Goal: Task Accomplishment & Management: Complete application form

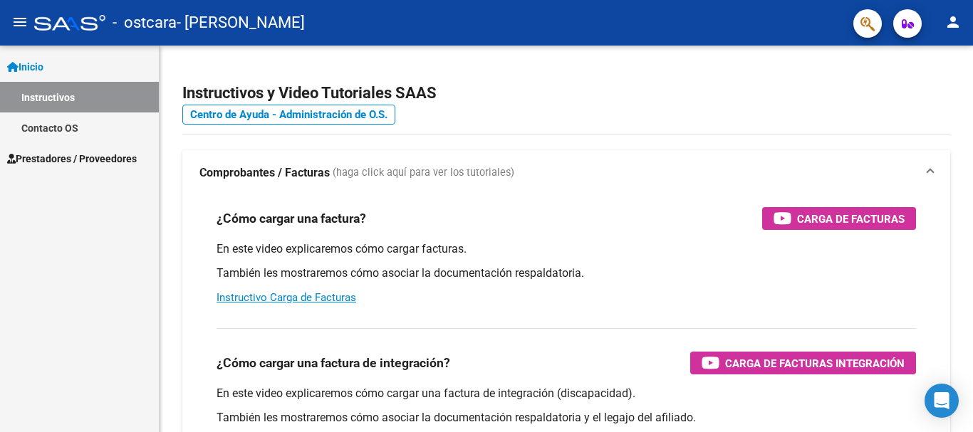
click at [101, 159] on span "Prestadores / Proveedores" at bounding box center [72, 159] width 130 height 16
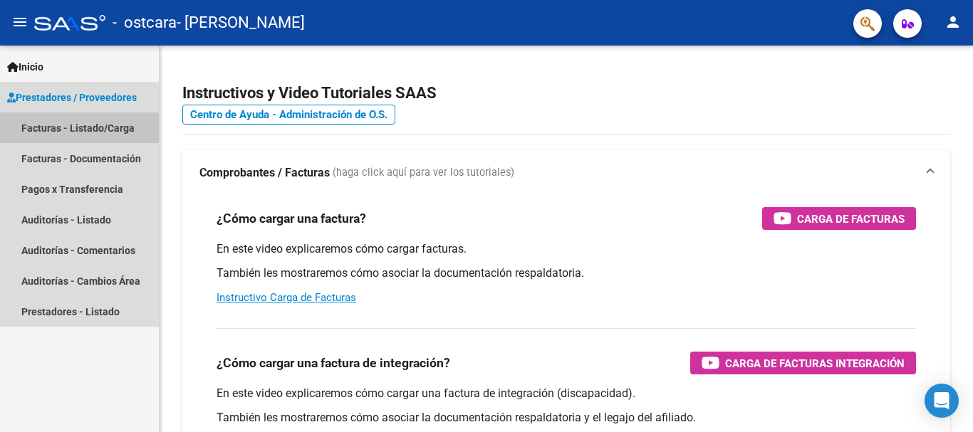
click at [83, 126] on link "Facturas - Listado/Carga" at bounding box center [79, 128] width 159 height 31
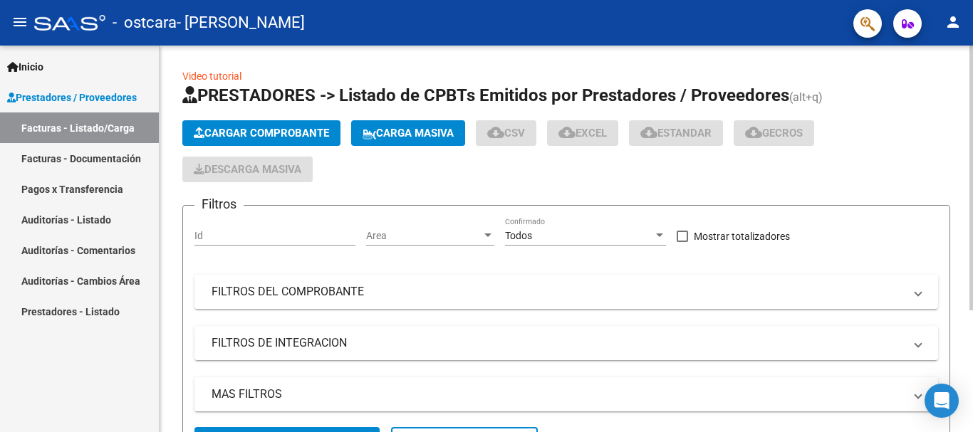
click at [253, 128] on span "Cargar Comprobante" at bounding box center [261, 133] width 135 height 13
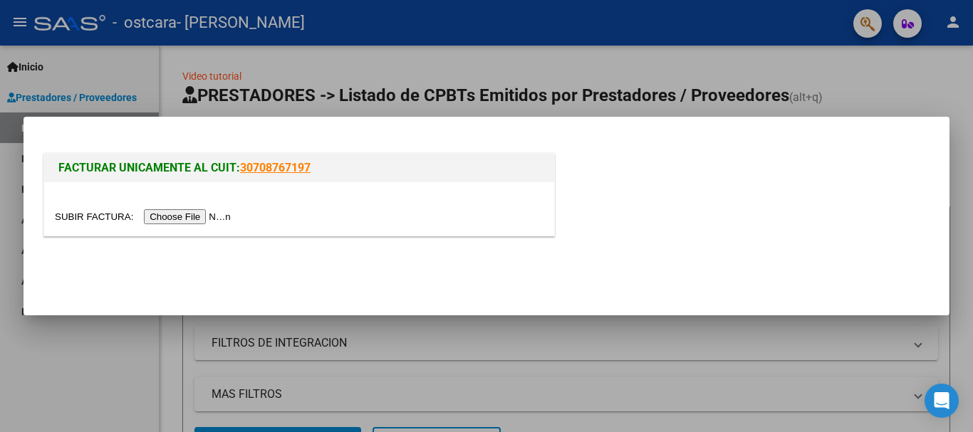
click at [210, 215] on input "file" at bounding box center [145, 216] width 180 height 15
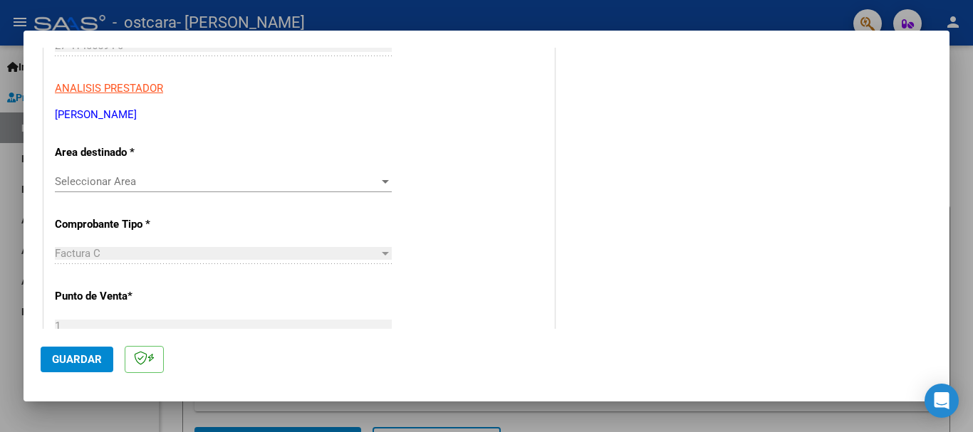
scroll to position [285, 0]
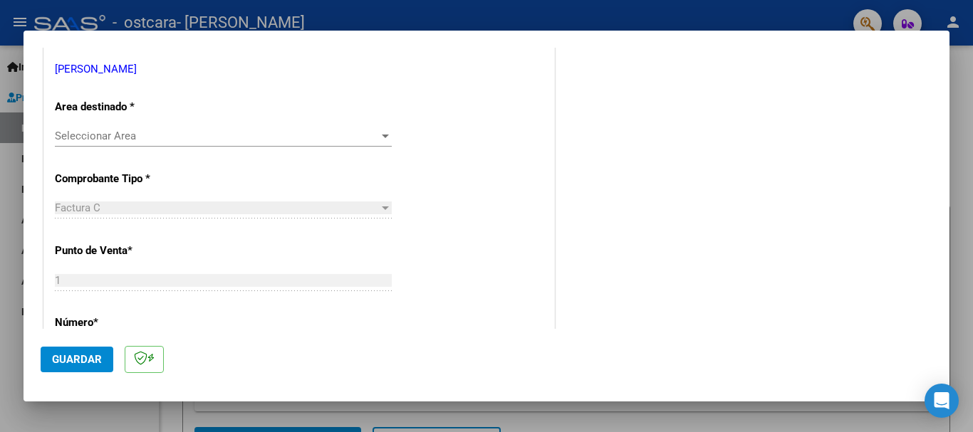
click at [229, 132] on span "Seleccionar Area" at bounding box center [217, 136] width 324 height 13
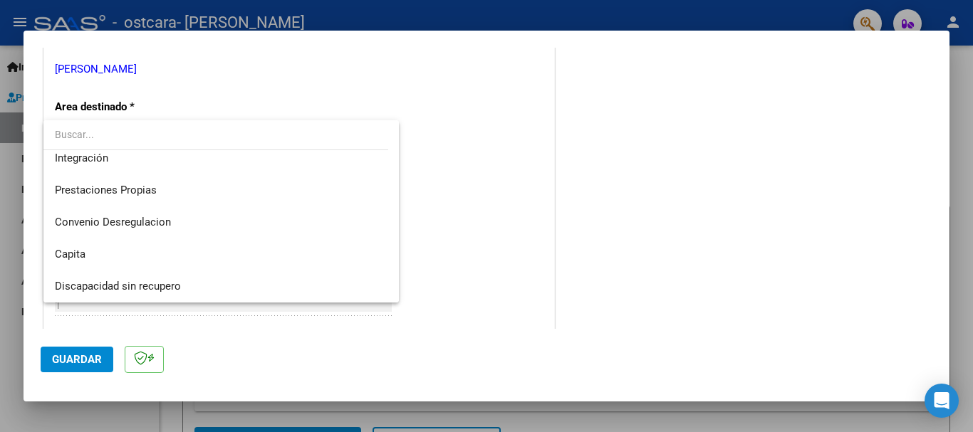
scroll to position [105, 0]
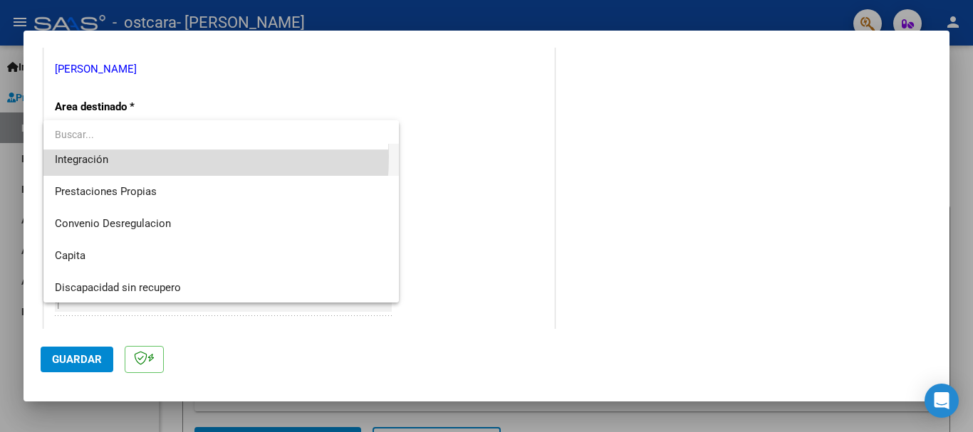
click at [122, 157] on span "Integración" at bounding box center [221, 160] width 333 height 32
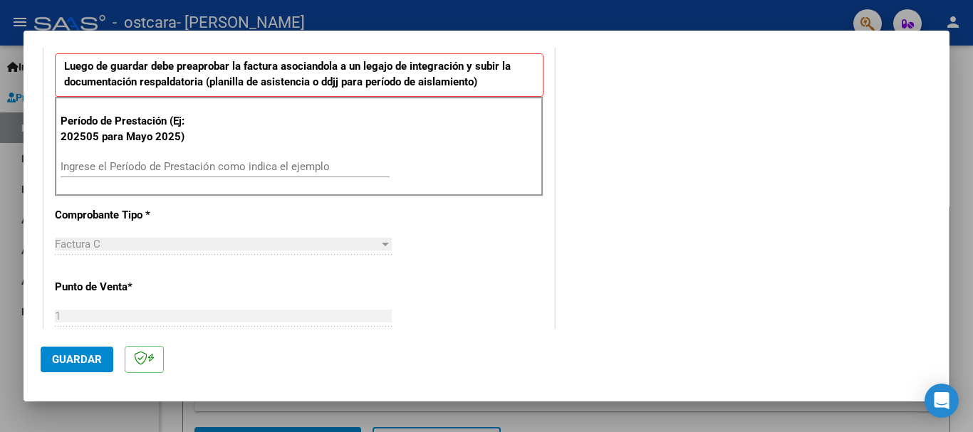
scroll to position [427, 0]
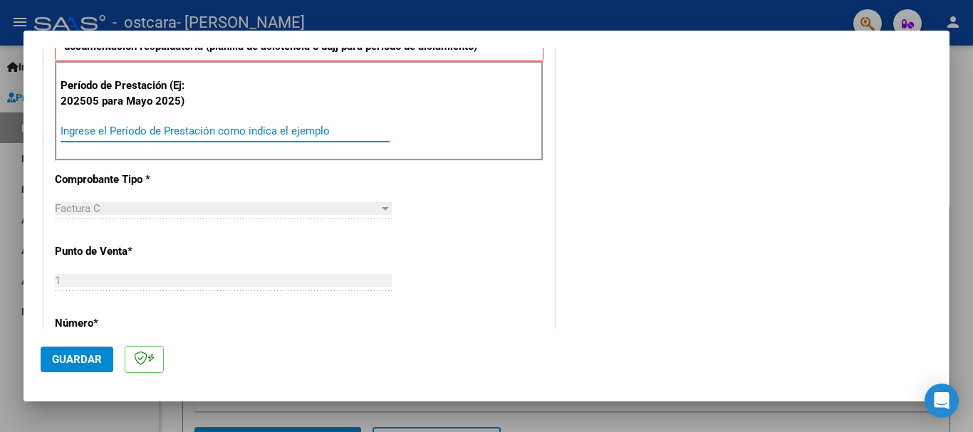
click at [210, 128] on input "Ingrese el Período de Prestación como indica el ejemplo" at bounding box center [225, 131] width 329 height 13
click at [204, 136] on input "Ingrese el Período de Prestación como indica el ejemplo" at bounding box center [225, 131] width 329 height 13
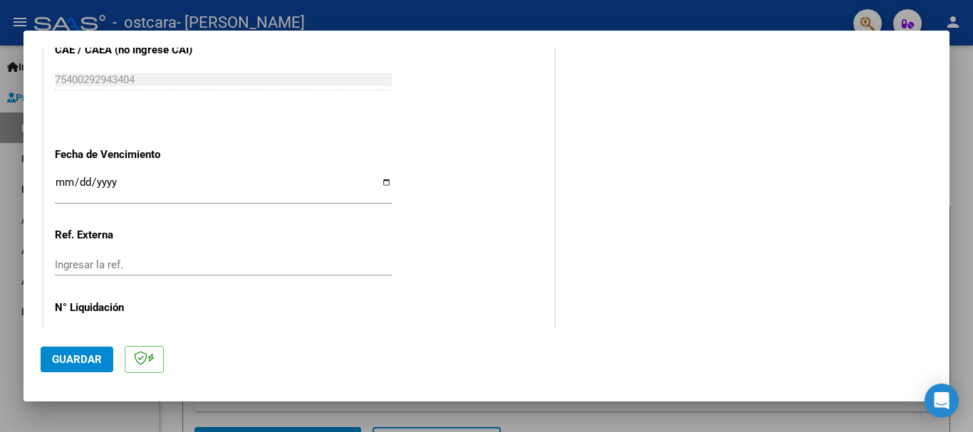
scroll to position [972, 0]
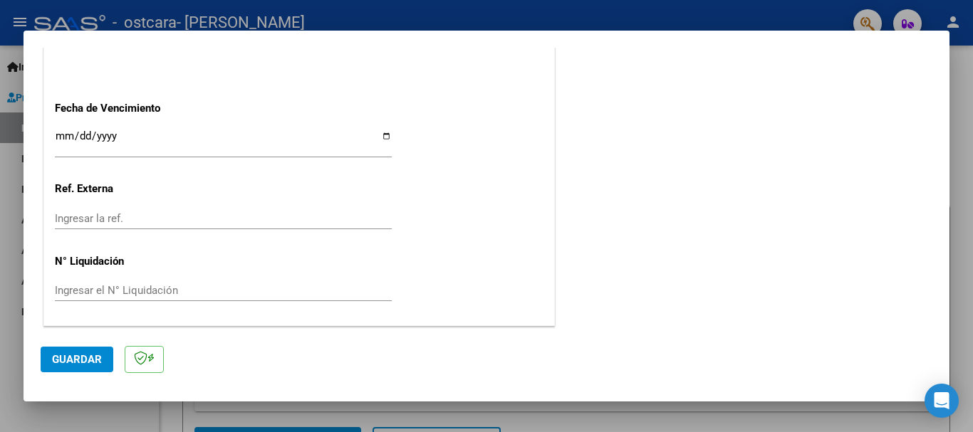
type input "202507"
click at [75, 362] on span "Guardar" at bounding box center [77, 359] width 50 height 13
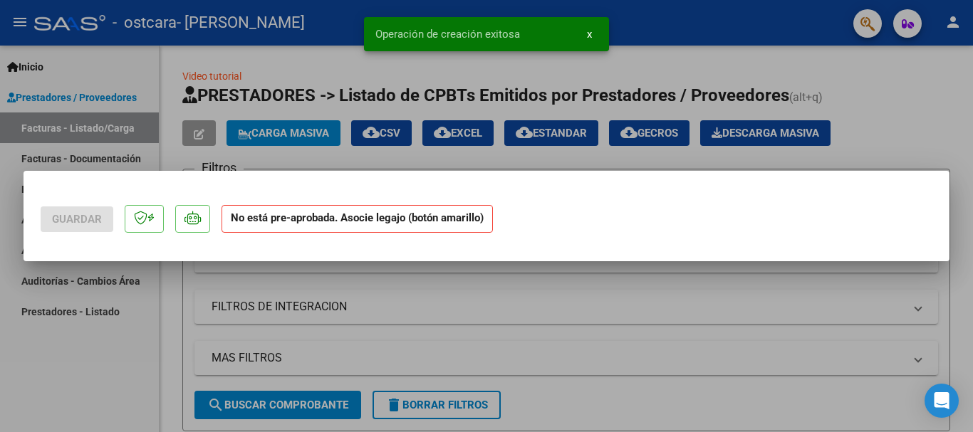
scroll to position [0, 0]
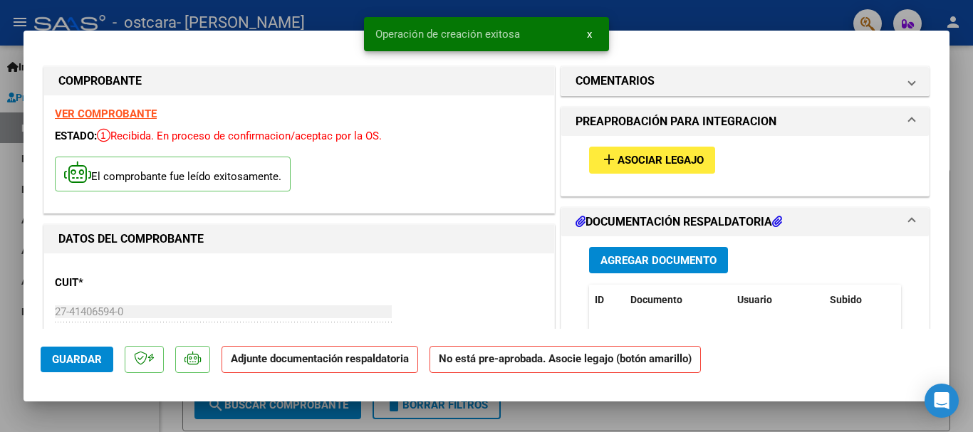
click at [668, 161] on span "Asociar Legajo" at bounding box center [660, 161] width 86 height 13
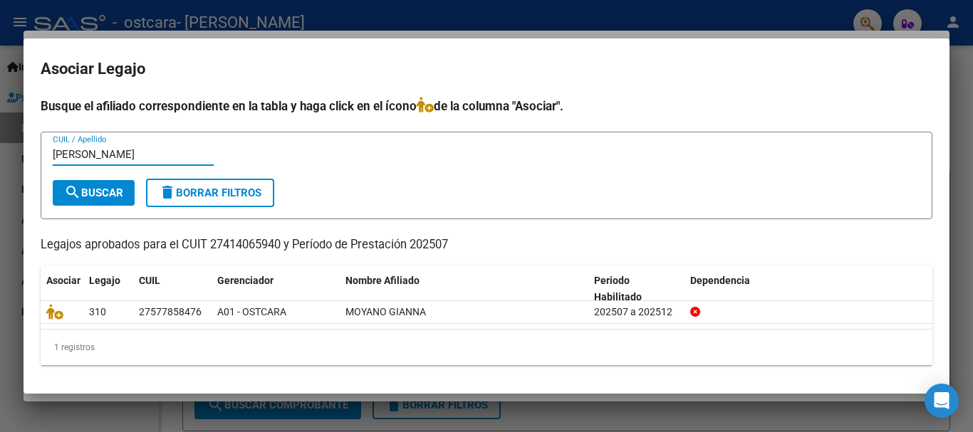
type input "[PERSON_NAME]"
click at [100, 184] on button "search Buscar" at bounding box center [94, 193] width 82 height 26
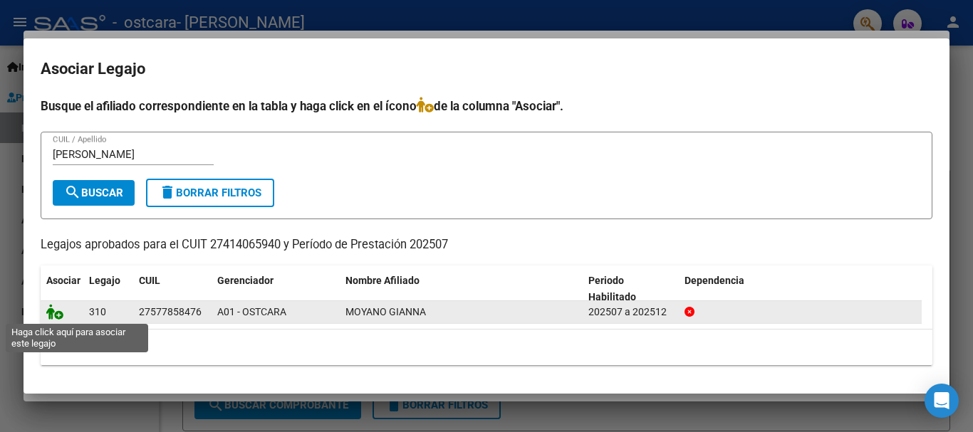
click at [57, 314] on icon at bounding box center [54, 312] width 17 height 16
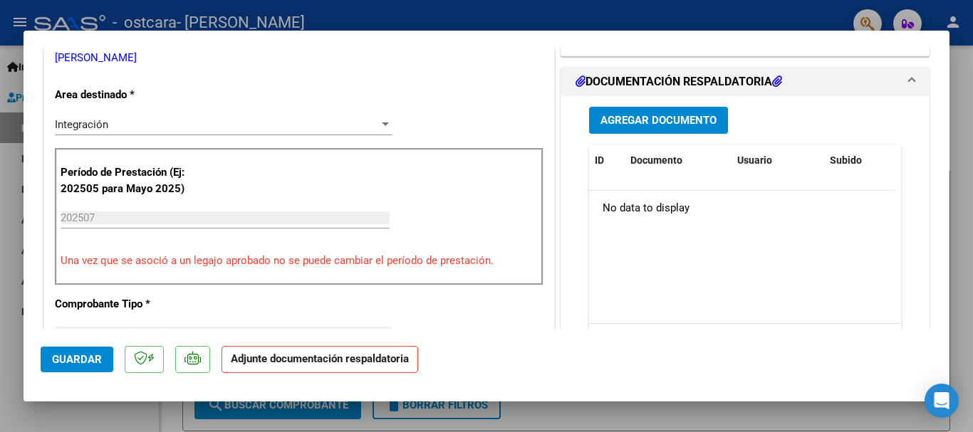
scroll to position [356, 0]
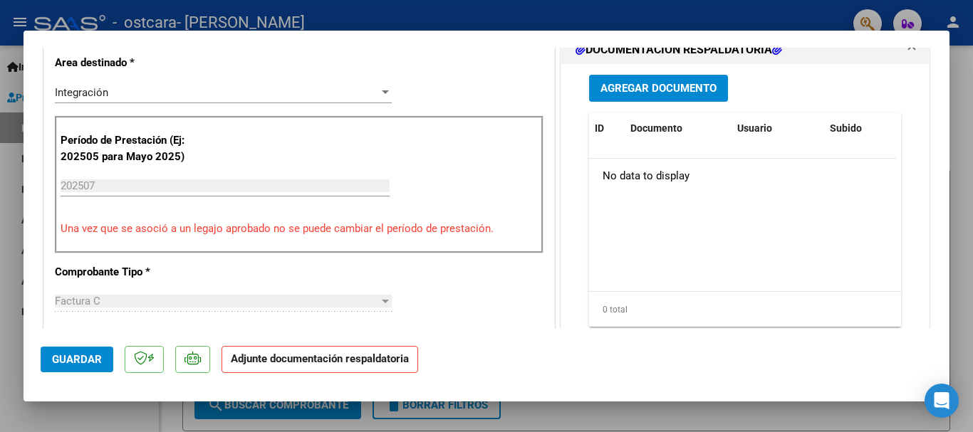
click at [347, 360] on strong "Adjunte documentación respaldatoria" at bounding box center [320, 358] width 178 height 13
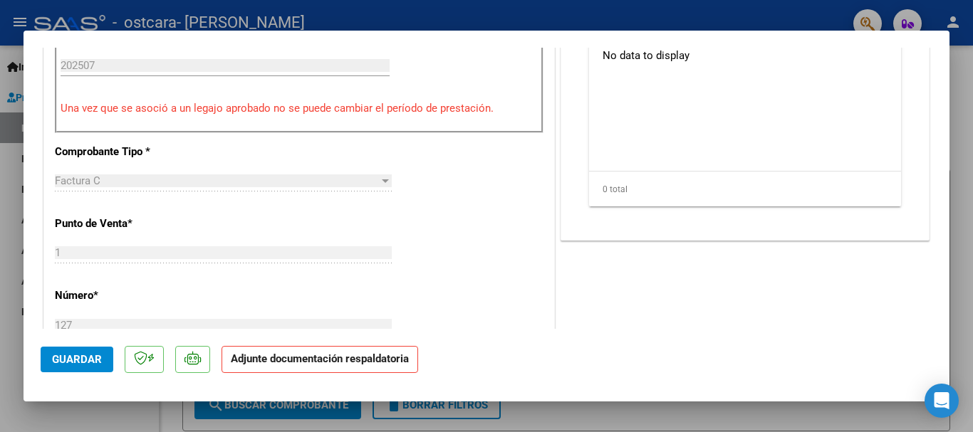
scroll to position [498, 0]
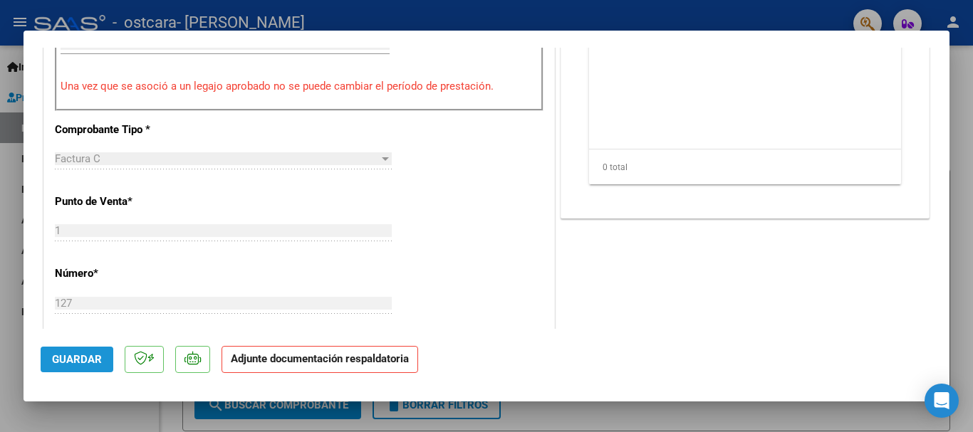
click at [86, 360] on span "Guardar" at bounding box center [77, 359] width 50 height 13
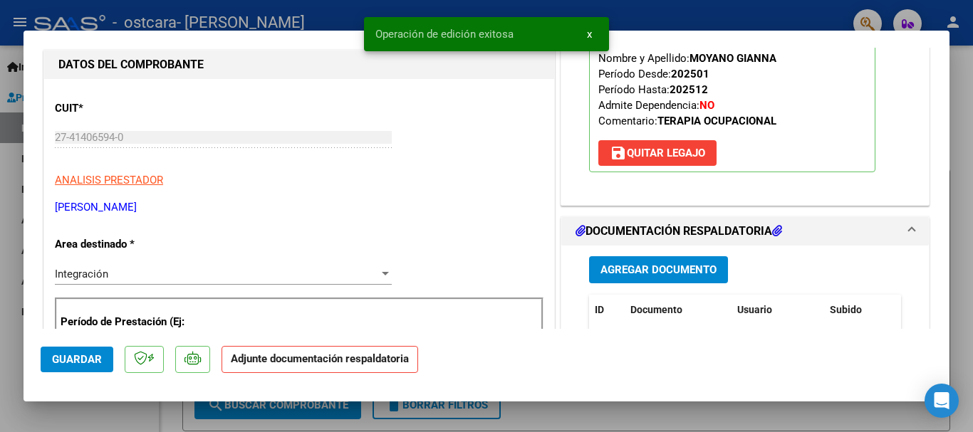
scroll to position [142, 0]
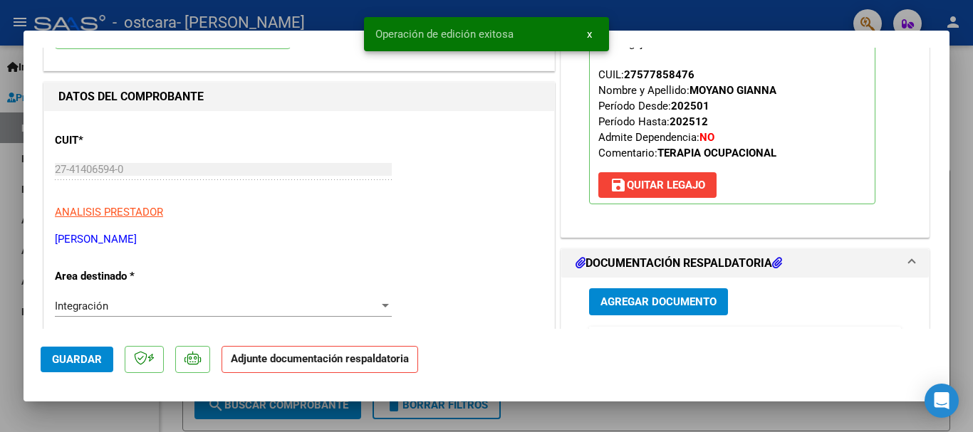
click at [666, 301] on span "Agregar Documento" at bounding box center [658, 302] width 116 height 13
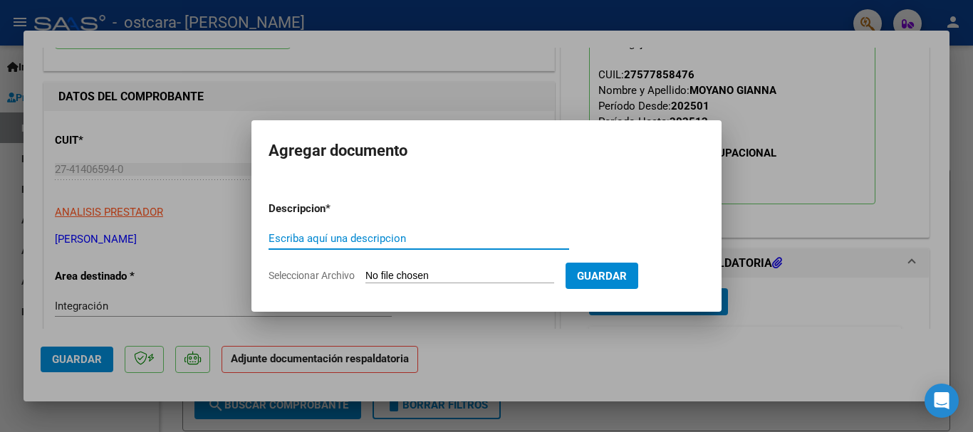
click at [367, 239] on input "Escriba aquí una descripcion" at bounding box center [418, 238] width 301 height 13
type input "O"
type input "PLANILLA ASISTENCIA [DATE]"
click at [432, 275] on input "Seleccionar Archivo" at bounding box center [459, 277] width 189 height 14
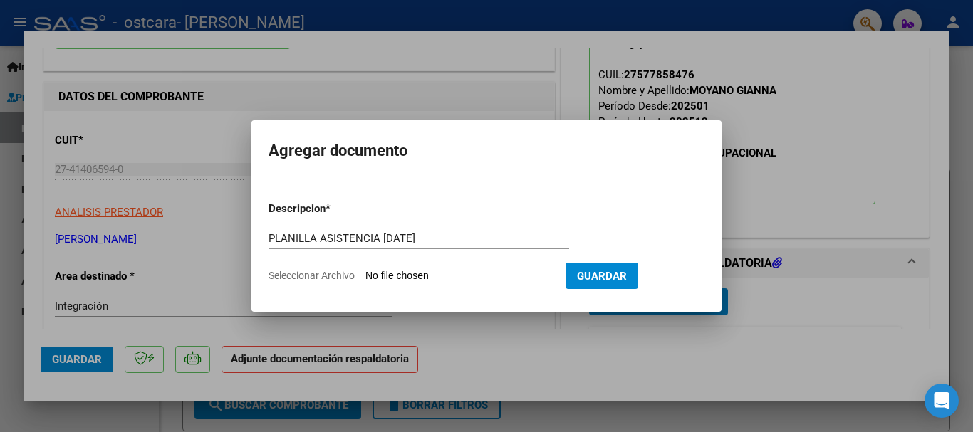
type input "C:\fakepath\Asistencia [PERSON_NAME].pdf"
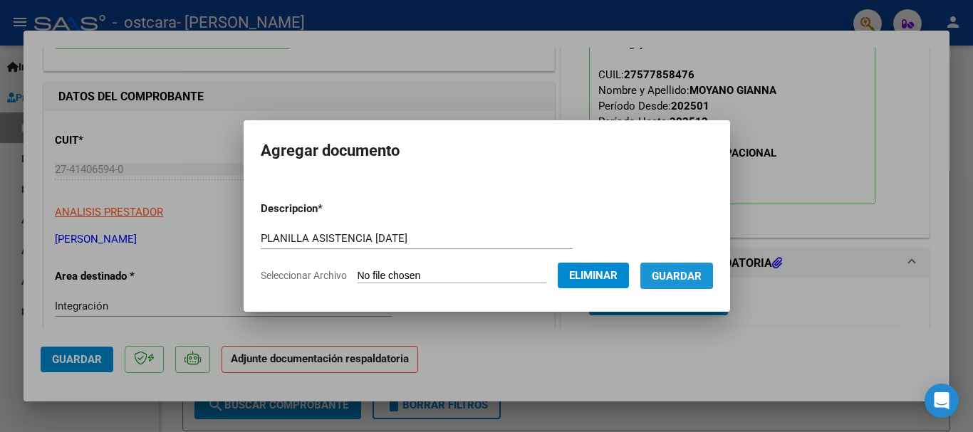
click at [675, 271] on span "Guardar" at bounding box center [677, 276] width 50 height 13
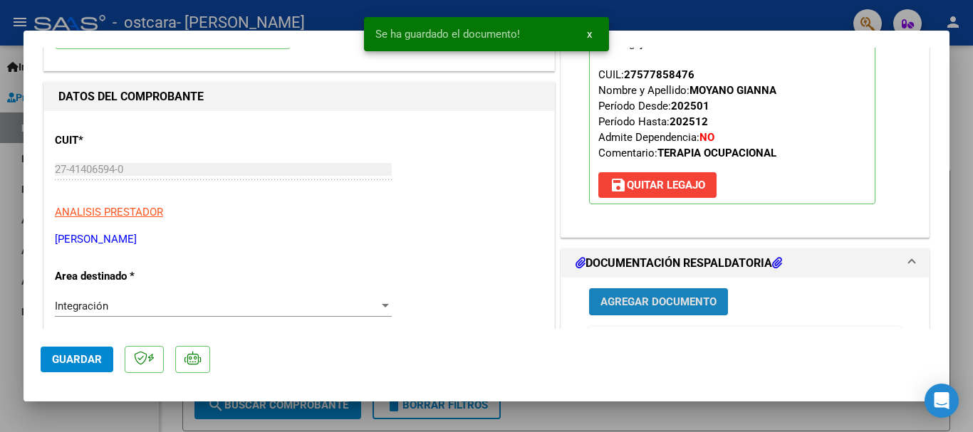
click at [648, 305] on span "Agregar Documento" at bounding box center [658, 302] width 116 height 13
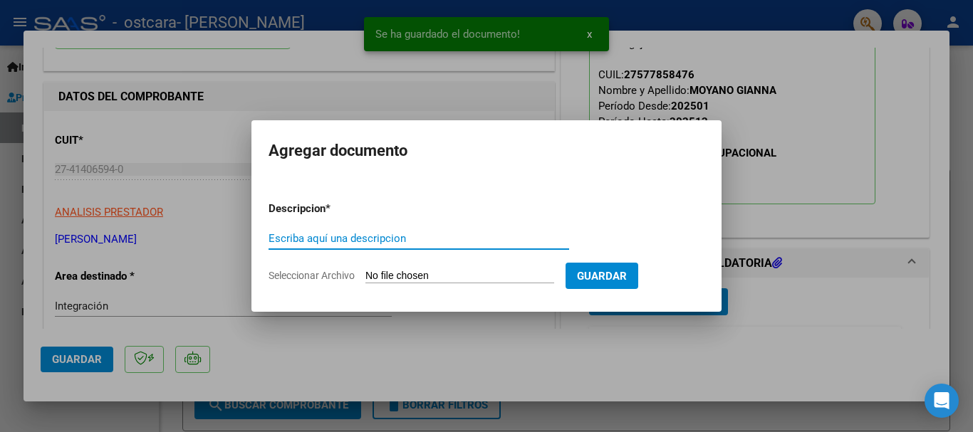
click at [644, 348] on div at bounding box center [486, 216] width 973 height 432
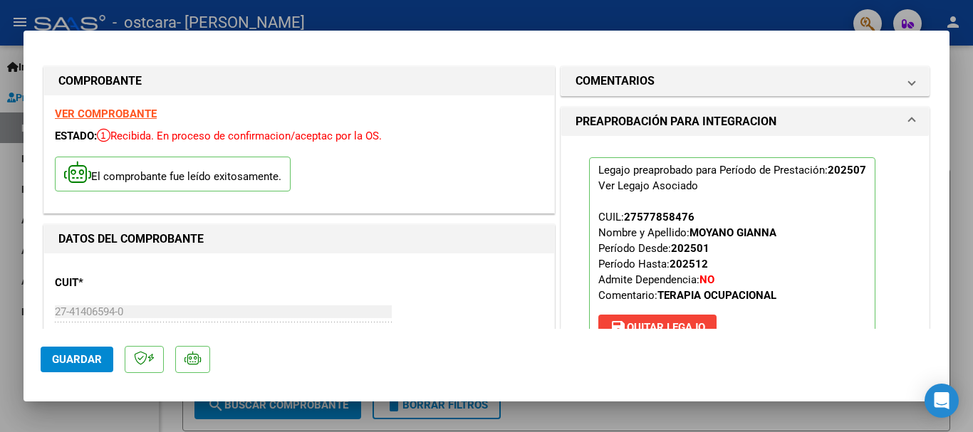
scroll to position [285, 0]
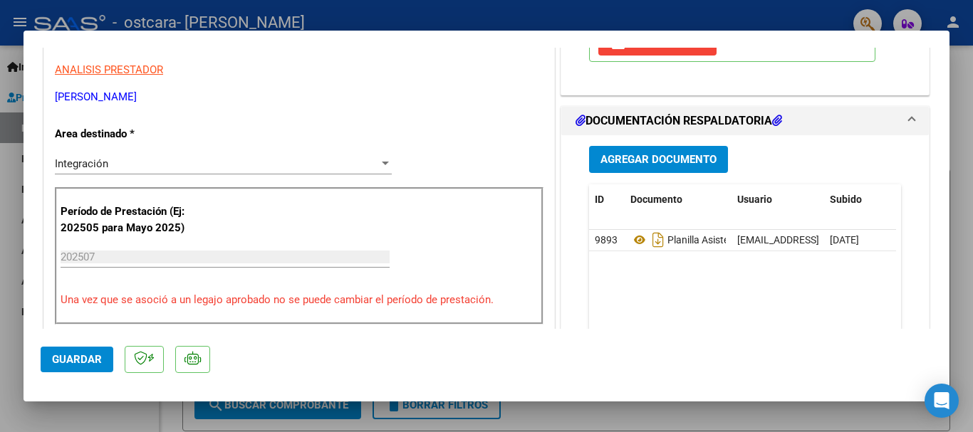
click at [80, 362] on span "Guardar" at bounding box center [77, 359] width 50 height 13
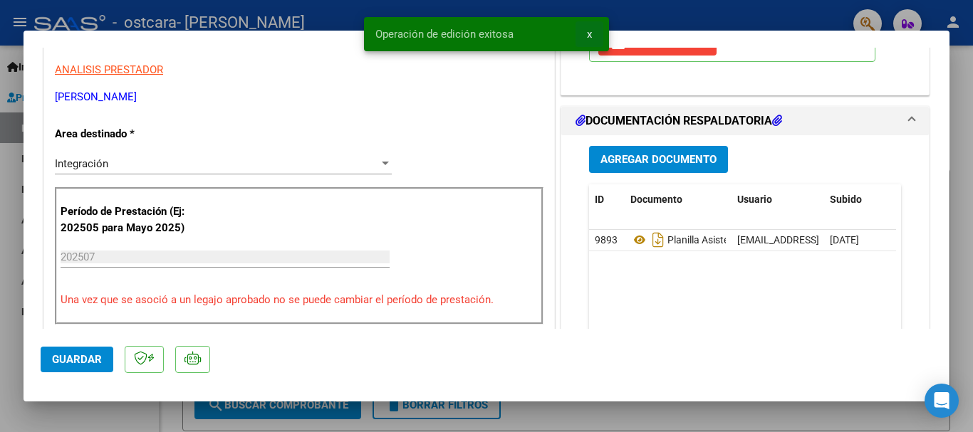
click at [587, 34] on span "x" at bounding box center [589, 34] width 5 height 13
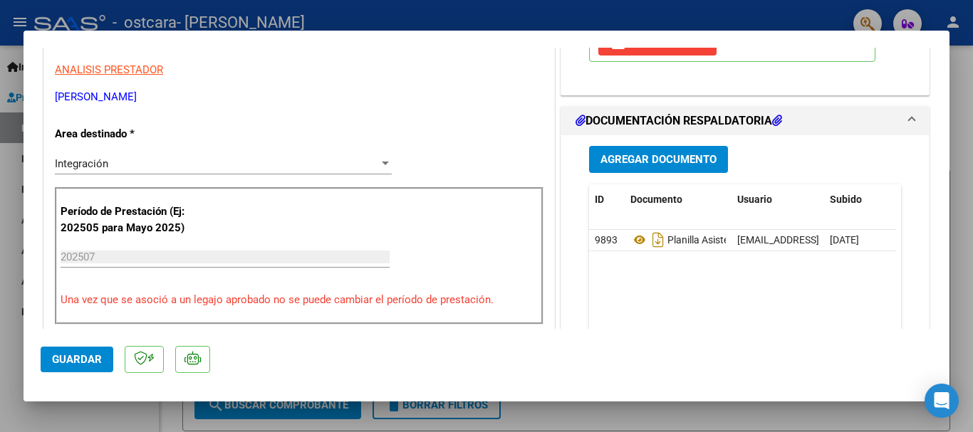
click at [0, 169] on div at bounding box center [486, 216] width 973 height 432
type input "$ 0,00"
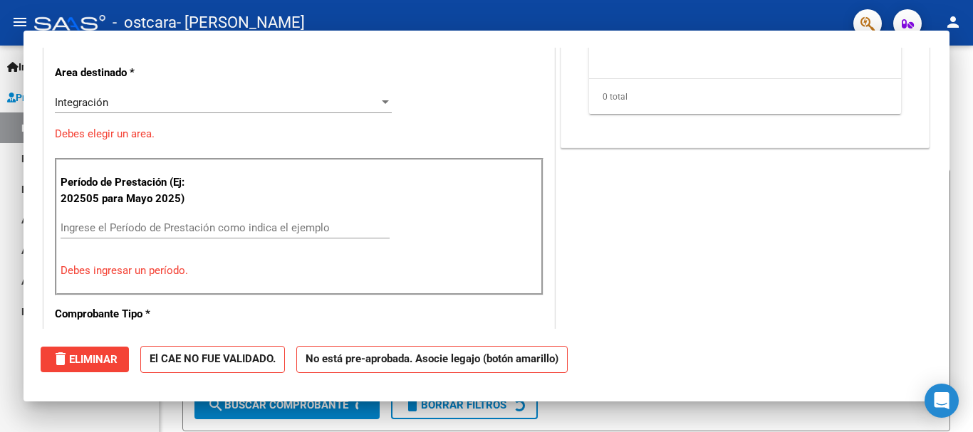
scroll to position [241, 0]
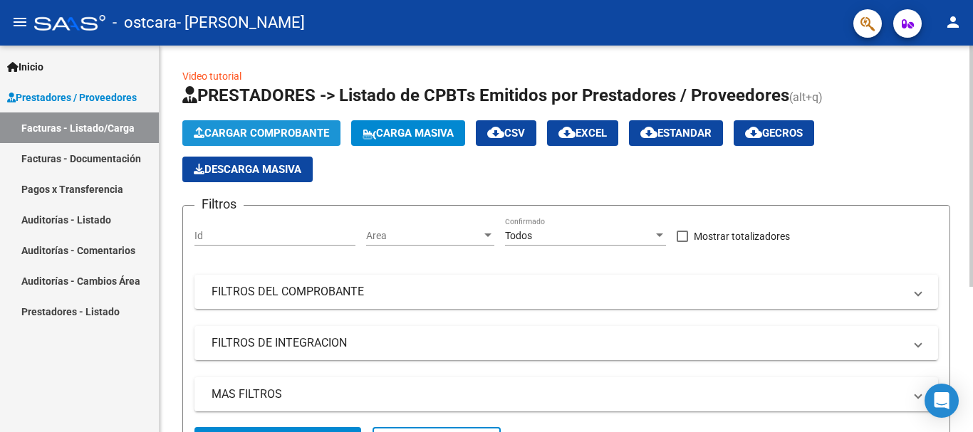
click at [290, 135] on span "Cargar Comprobante" at bounding box center [261, 133] width 135 height 13
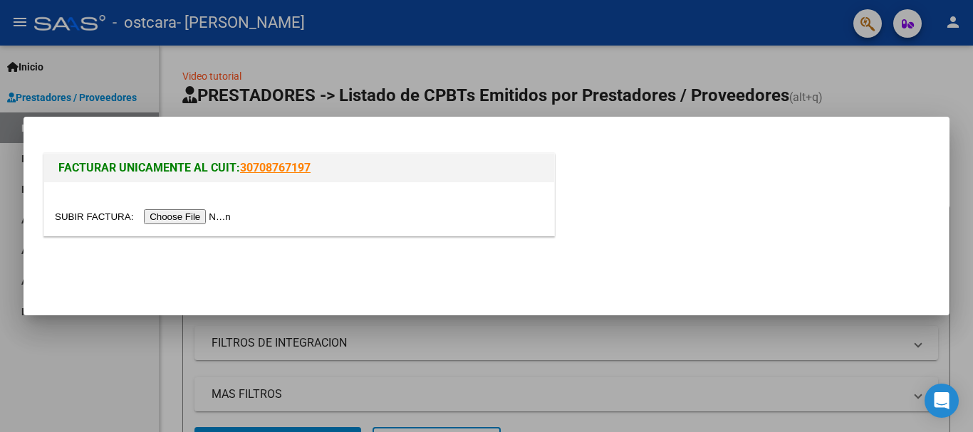
click at [219, 216] on input "file" at bounding box center [145, 216] width 180 height 15
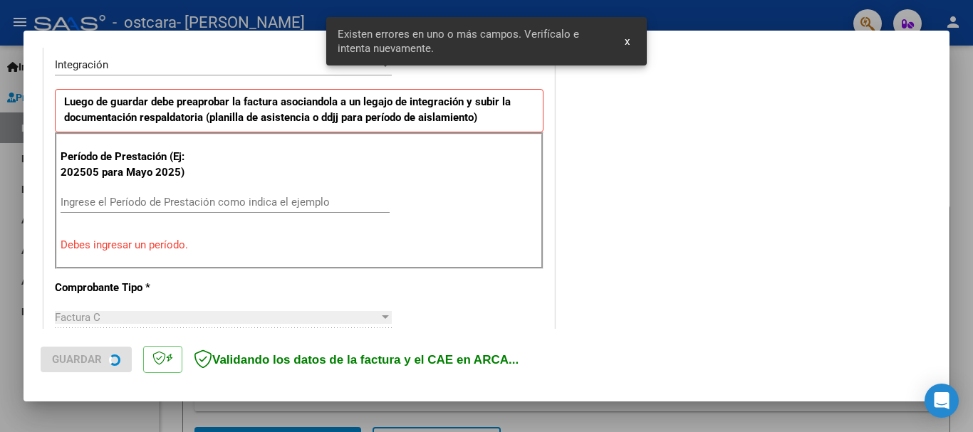
scroll to position [355, 0]
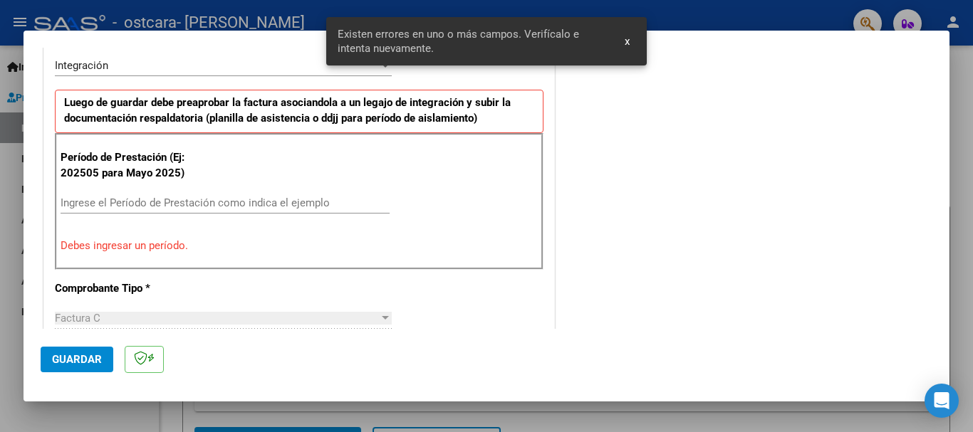
click at [130, 199] on input "Ingrese el Período de Prestación como indica el ejemplo" at bounding box center [225, 203] width 329 height 13
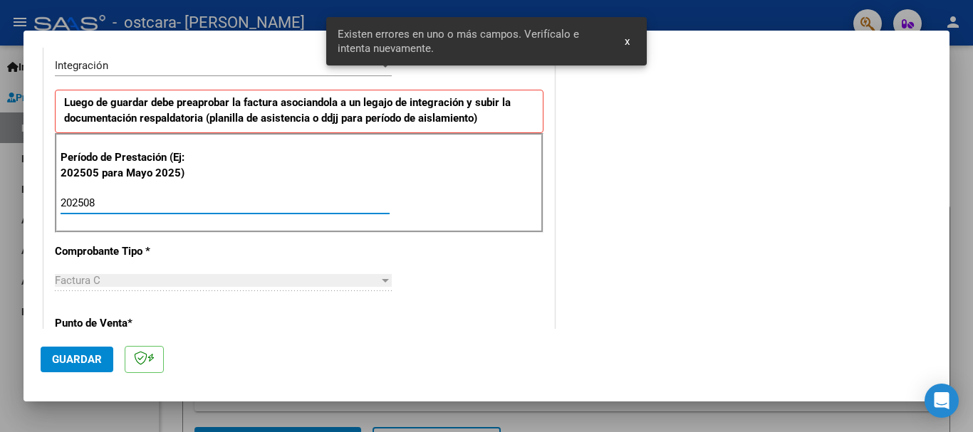
type input "202508"
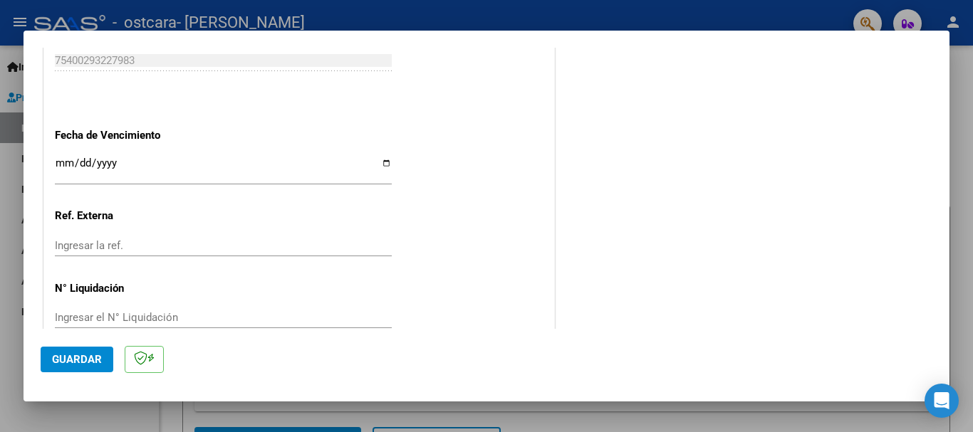
scroll to position [972, 0]
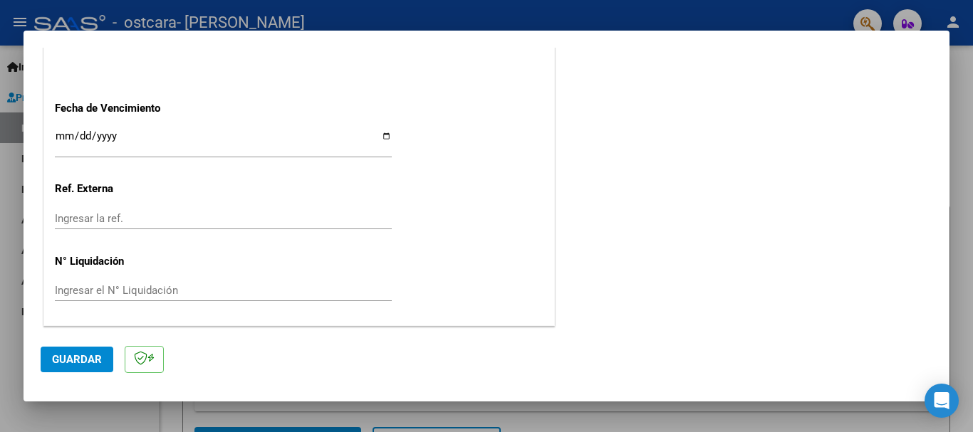
click at [99, 353] on span "Guardar" at bounding box center [77, 359] width 50 height 13
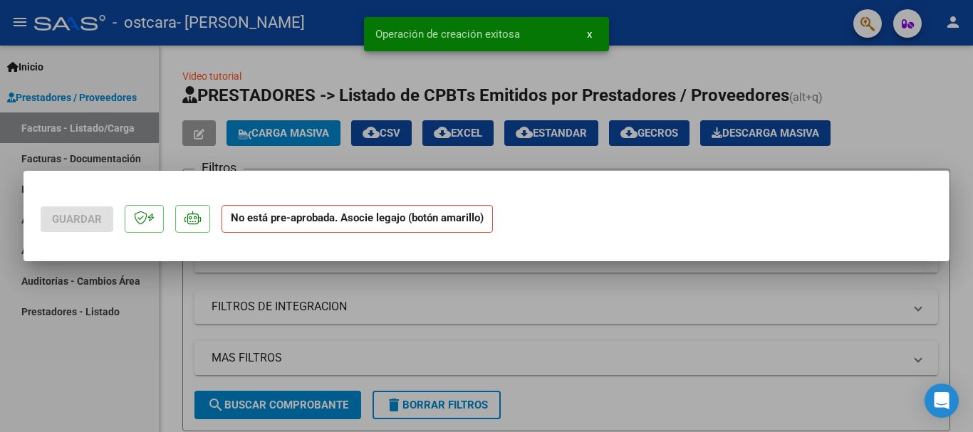
scroll to position [0, 0]
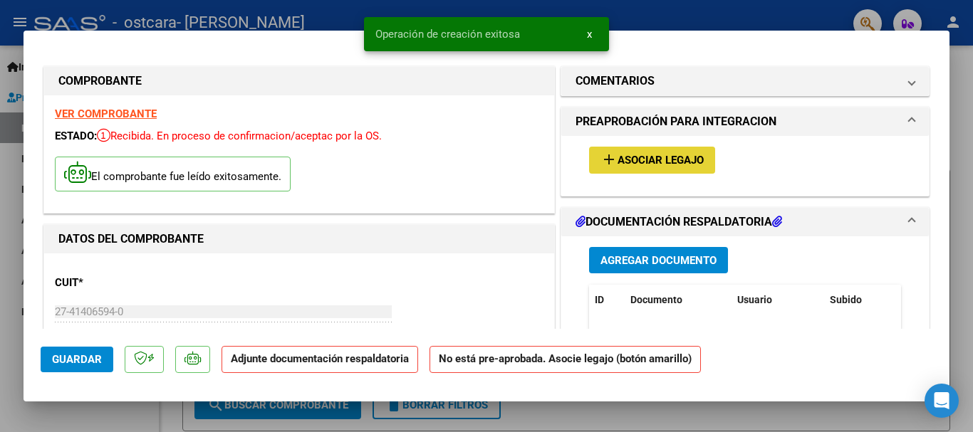
click at [669, 160] on span "Asociar Legajo" at bounding box center [660, 161] width 86 height 13
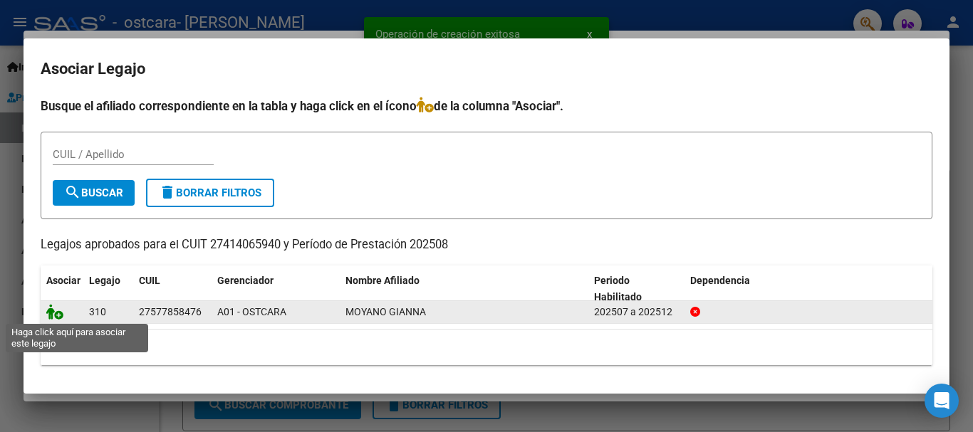
click at [58, 313] on icon at bounding box center [54, 312] width 17 height 16
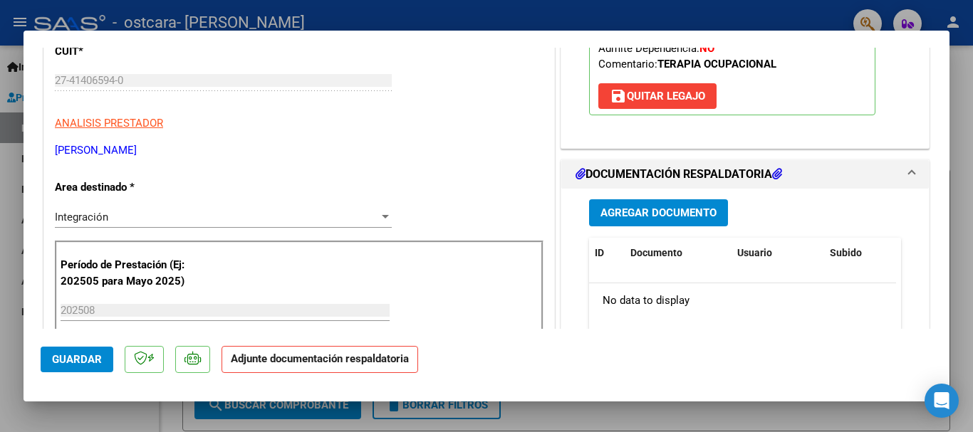
scroll to position [285, 0]
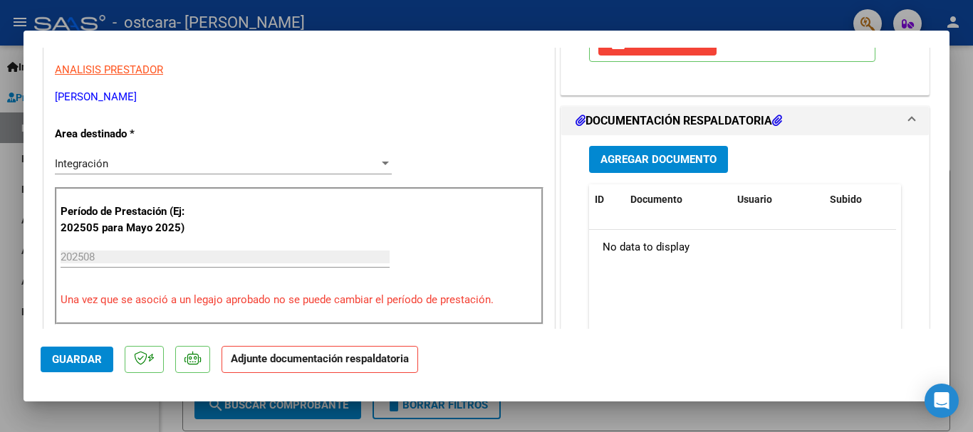
click at [659, 160] on span "Agregar Documento" at bounding box center [658, 160] width 116 height 13
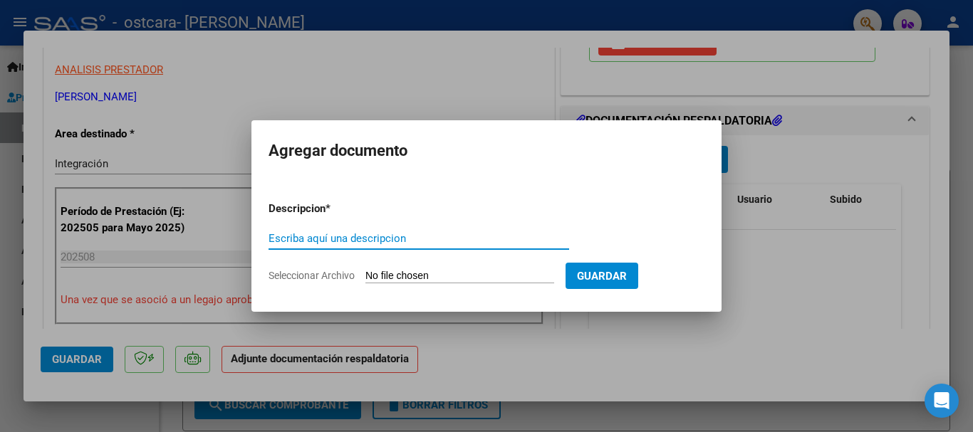
click at [419, 239] on input "Escriba aquí una descripcion" at bounding box center [418, 238] width 301 height 13
type input "ASISTENCIA [DATE]"
click at [422, 270] on input "Seleccionar Archivo" at bounding box center [459, 277] width 189 height 14
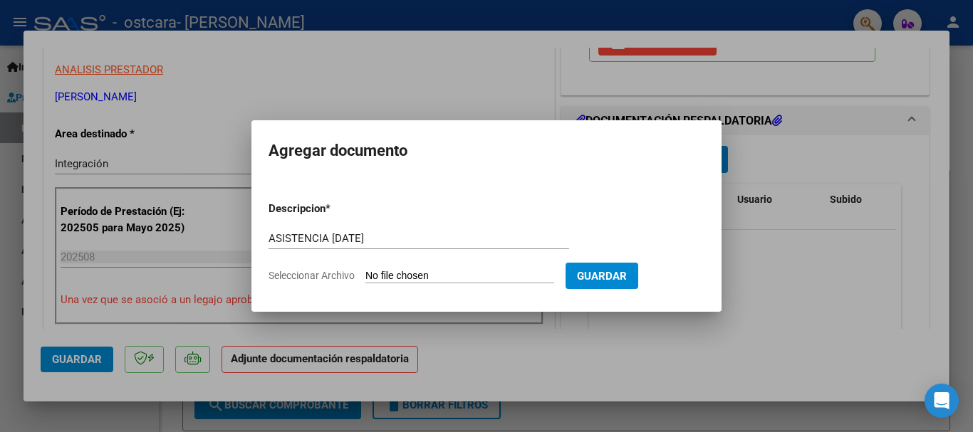
type input "C:\fakepath\Asistencia [PERSON_NAME].pdf"
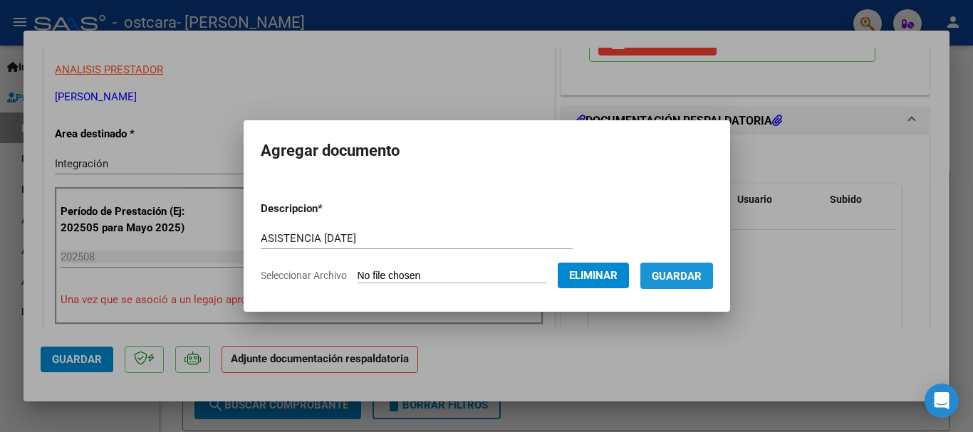
click at [674, 273] on span "Guardar" at bounding box center [677, 276] width 50 height 13
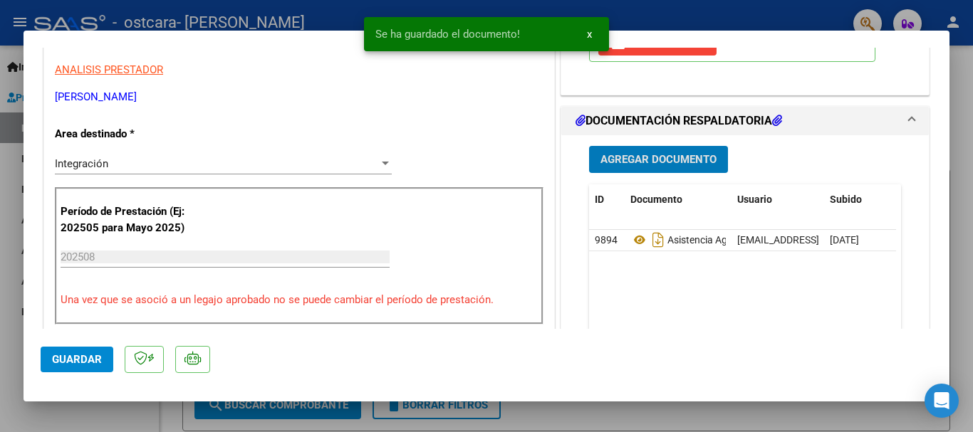
click at [96, 363] on span "Guardar" at bounding box center [77, 359] width 50 height 13
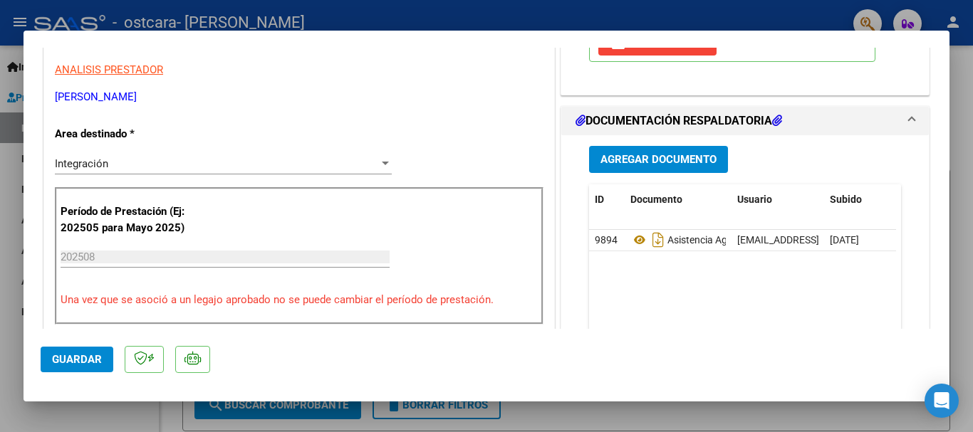
click at [103, 357] on button "Guardar" at bounding box center [77, 360] width 73 height 26
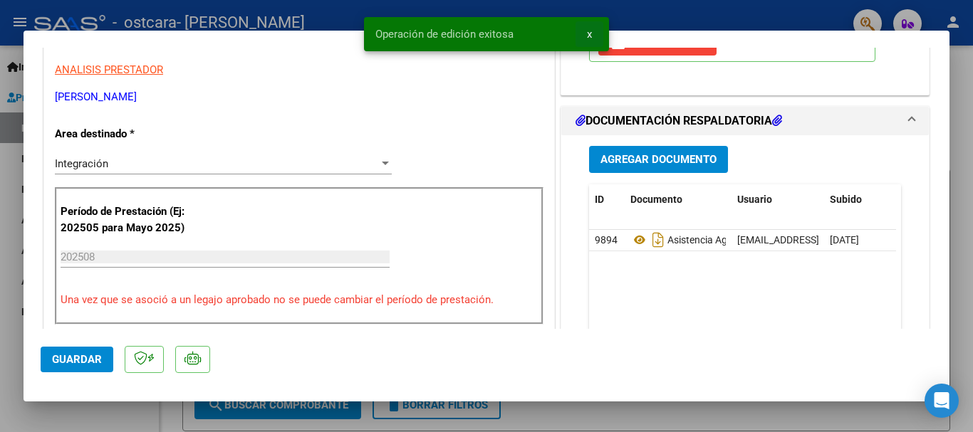
click at [596, 31] on button "x" at bounding box center [589, 34] width 28 height 26
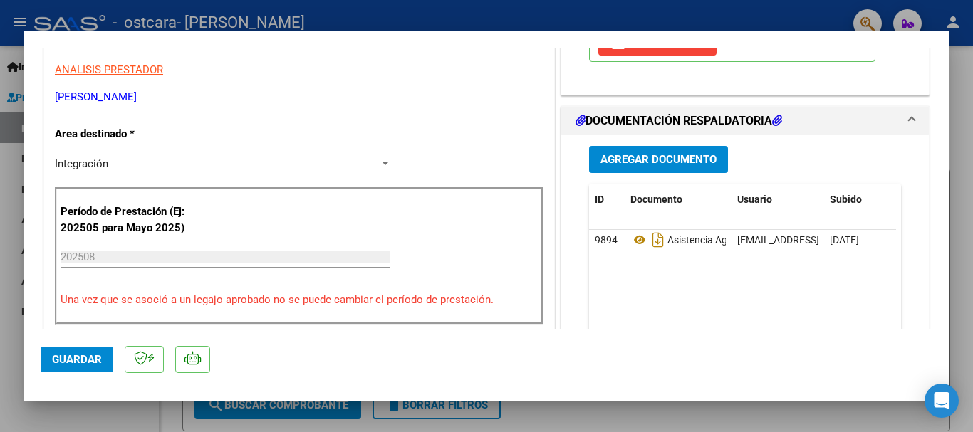
click at [0, 263] on div at bounding box center [486, 216] width 973 height 432
type input "$ 0,00"
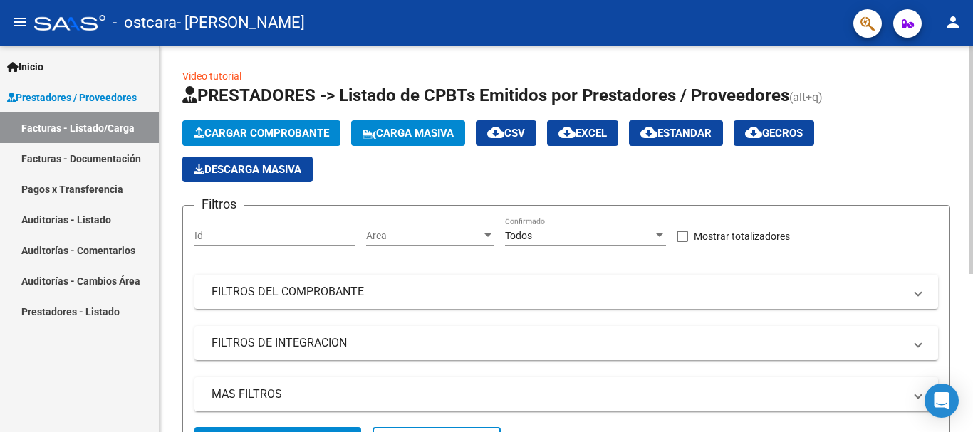
click at [254, 132] on span "Cargar Comprobante" at bounding box center [261, 133] width 135 height 13
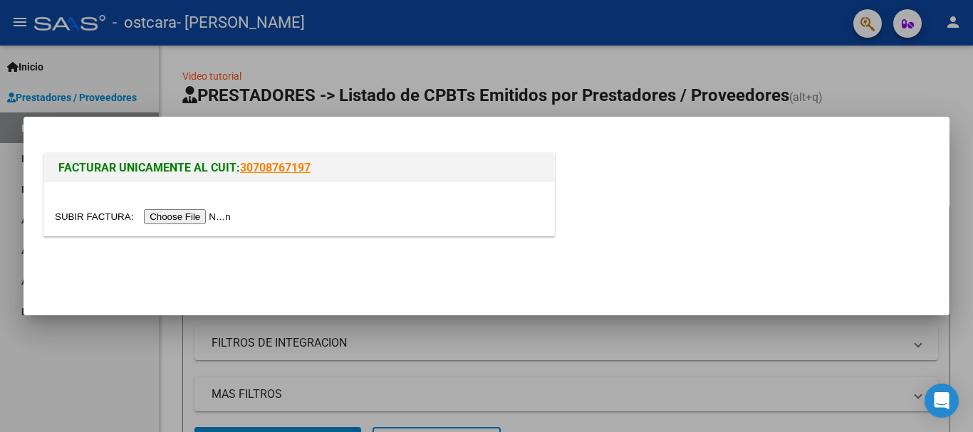
click at [169, 223] on input "file" at bounding box center [145, 216] width 180 height 15
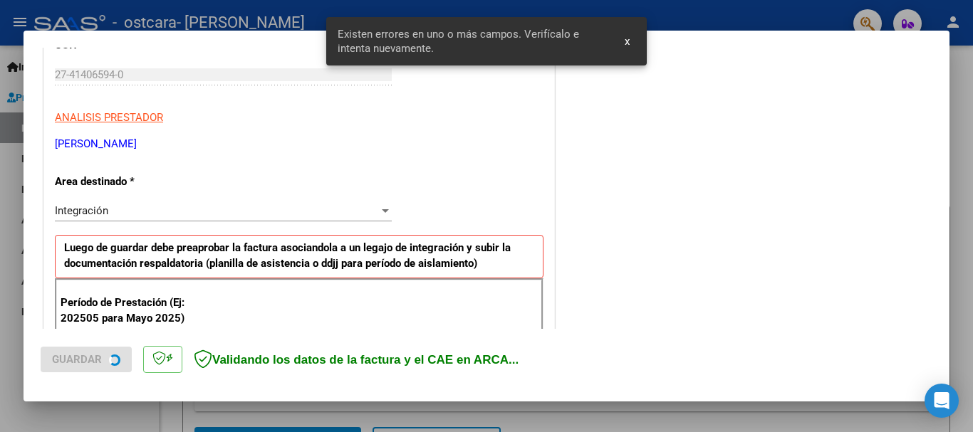
scroll to position [329, 0]
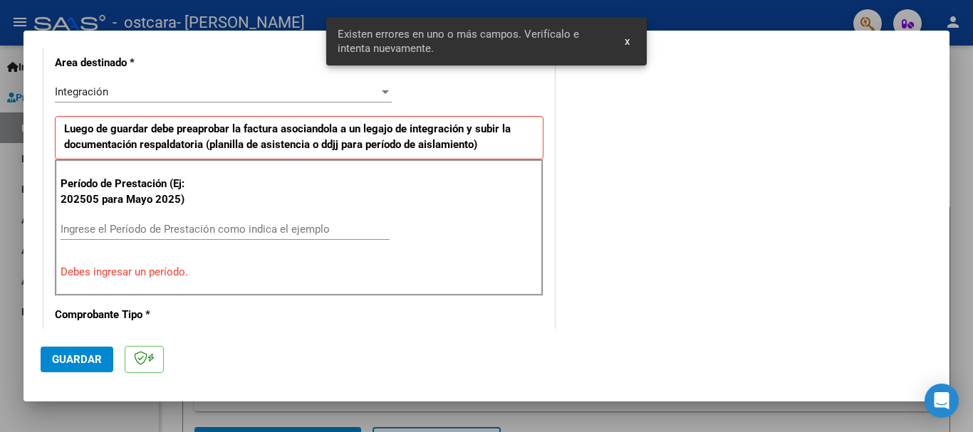
click at [144, 233] on input "Ingrese el Período de Prestación como indica el ejemplo" at bounding box center [225, 229] width 329 height 13
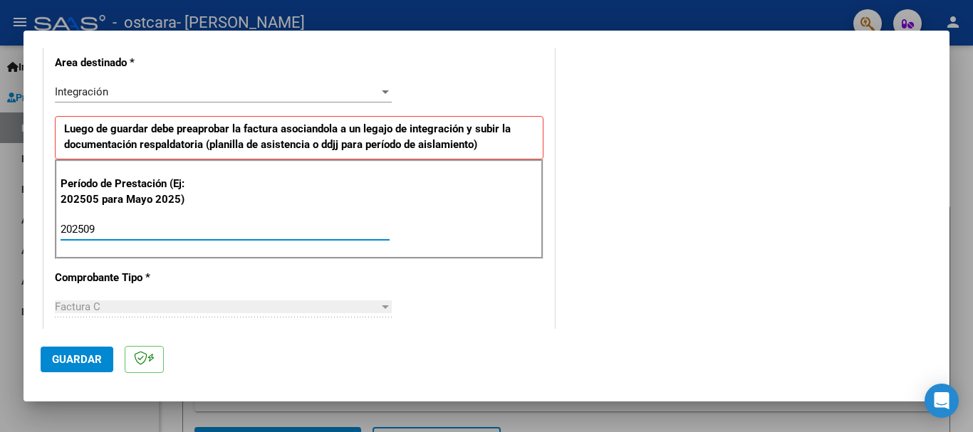
type input "202509"
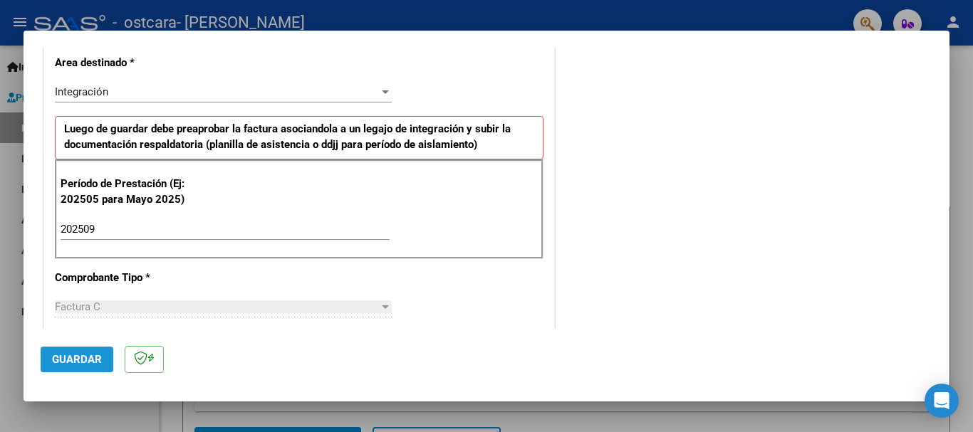
click at [86, 353] on span "Guardar" at bounding box center [77, 359] width 50 height 13
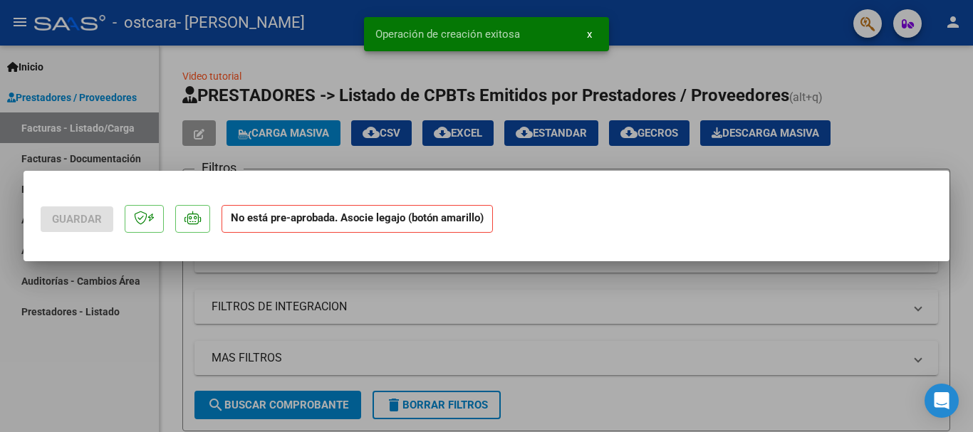
scroll to position [0, 0]
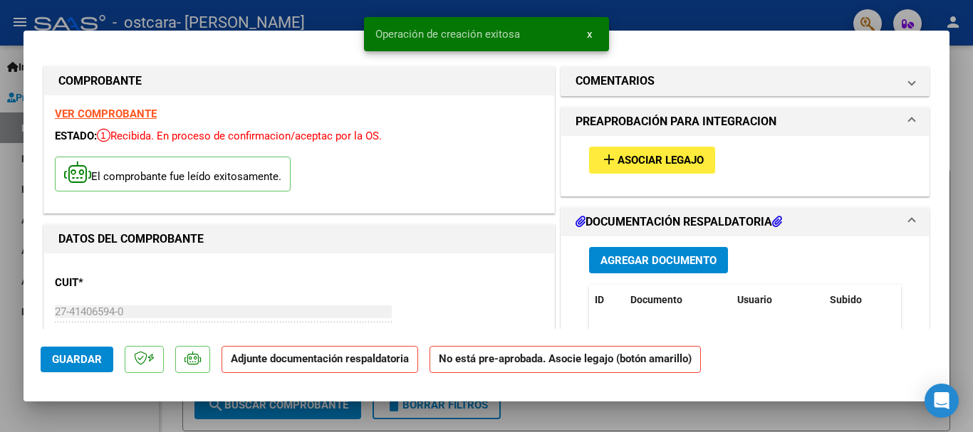
click at [635, 160] on span "Asociar Legajo" at bounding box center [660, 161] width 86 height 13
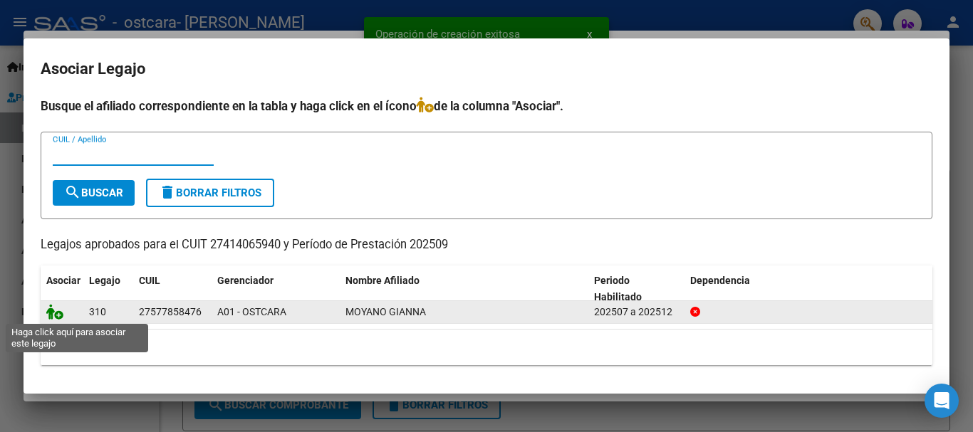
click at [55, 312] on icon at bounding box center [54, 312] width 17 height 16
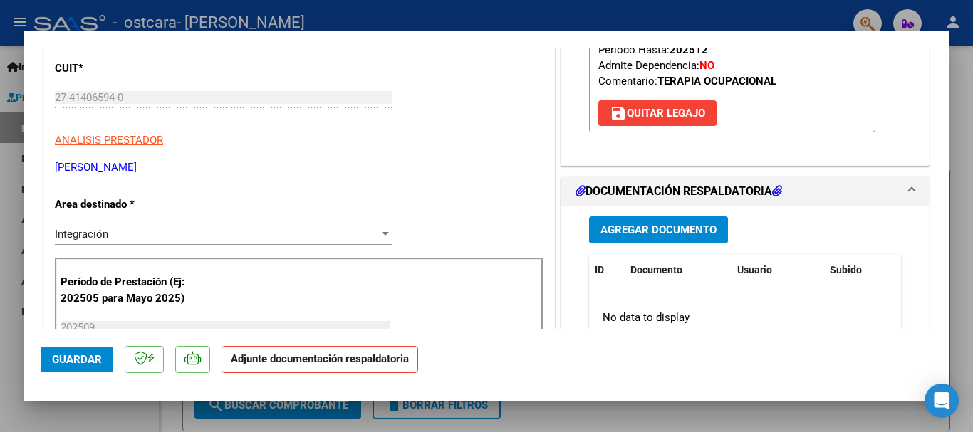
scroll to position [214, 0]
click at [660, 228] on span "Agregar Documento" at bounding box center [658, 231] width 116 height 13
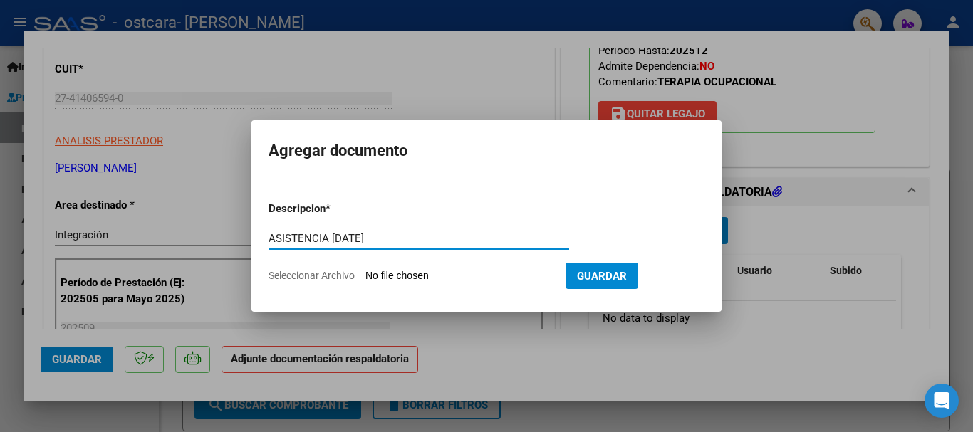
type input "ASISTENCIA [DATE]"
drag, startPoint x: 344, startPoint y: 272, endPoint x: 336, endPoint y: 277, distance: 9.3
click at [337, 277] on span "Seleccionar Archivo" at bounding box center [311, 275] width 86 height 11
click at [365, 277] on input "Seleccionar Archivo" at bounding box center [459, 277] width 189 height 14
type input "C:\fakepath\asistencia [PERSON_NAME].pdf"
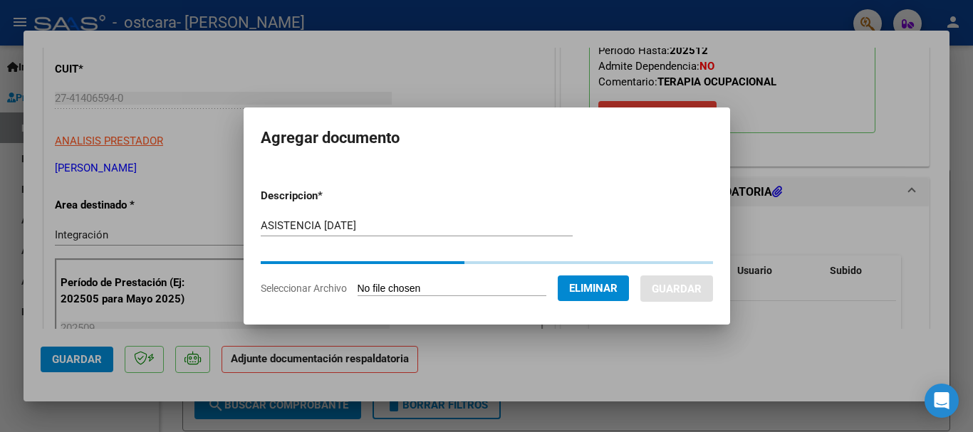
click at [555, 208] on form "Descripcion * ASISTENCIA [DATE] Escriba aquí una descripcion Seleccionar Archiv…" at bounding box center [487, 242] width 452 height 130
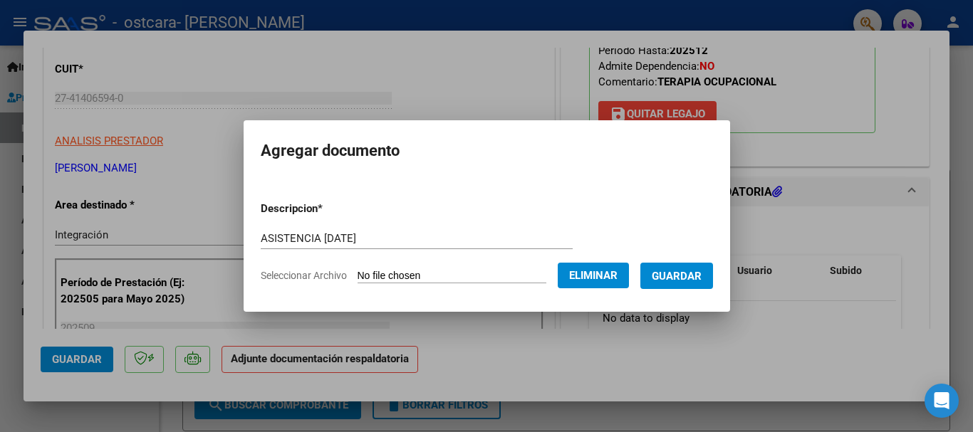
click at [681, 271] on span "Guardar" at bounding box center [677, 276] width 50 height 13
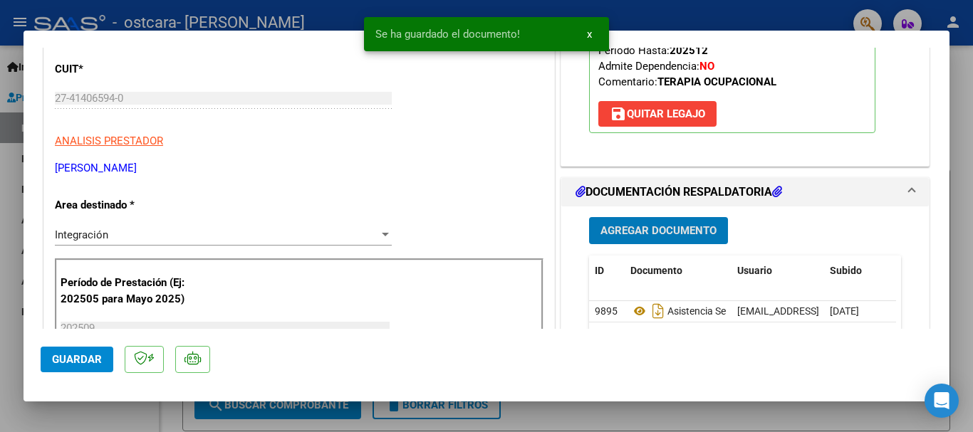
click at [64, 362] on span "Guardar" at bounding box center [77, 359] width 50 height 13
click at [0, 239] on div at bounding box center [486, 216] width 973 height 432
type input "$ 0,00"
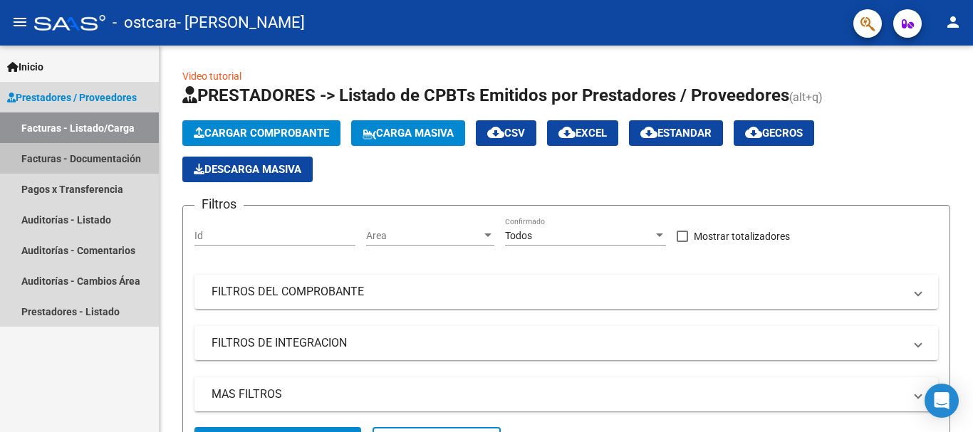
click at [99, 163] on link "Facturas - Documentación" at bounding box center [79, 158] width 159 height 31
